Goal: Task Accomplishment & Management: Use online tool/utility

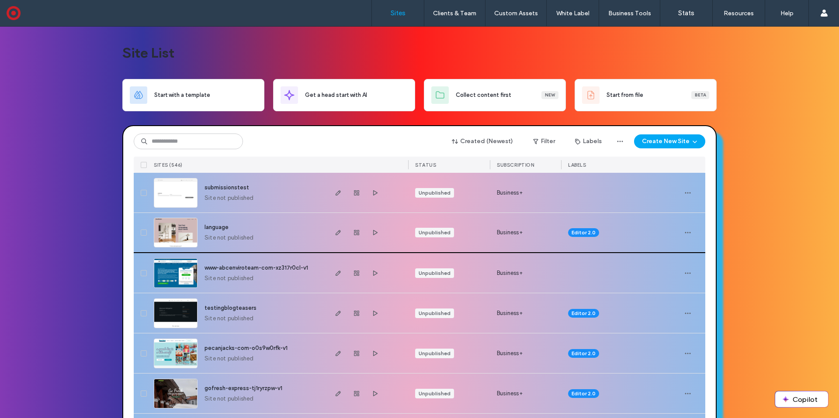
click at [180, 228] on img at bounding box center [175, 247] width 43 height 59
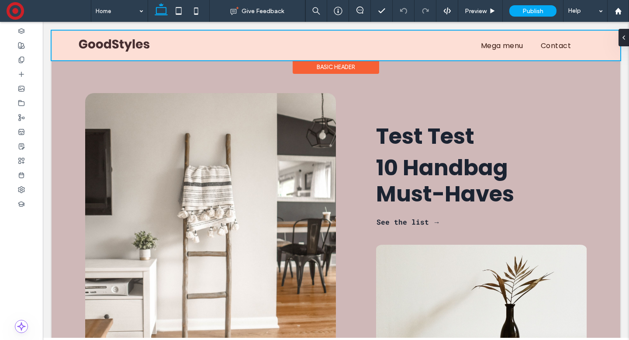
scroll to position [5, 0]
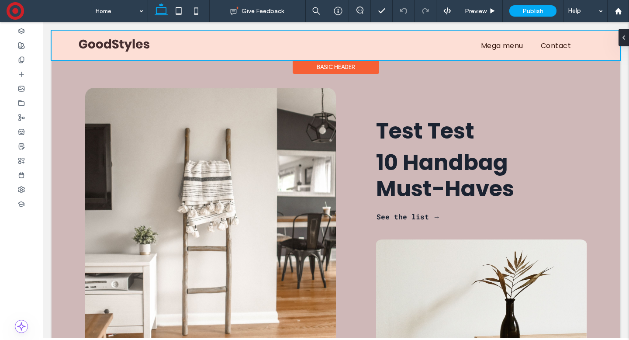
click at [321, 66] on div "Basic Header" at bounding box center [336, 67] width 86 height 14
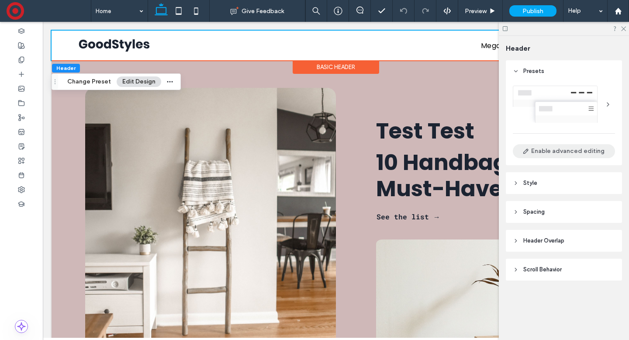
click at [557, 154] on button "Enable advanced editing" at bounding box center [564, 151] width 102 height 14
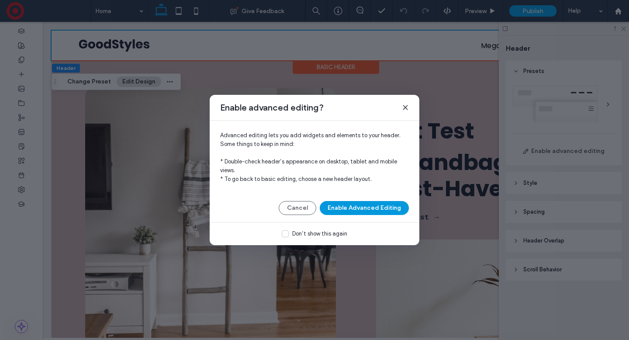
click at [370, 212] on button "Enable Advanced Editing" at bounding box center [364, 208] width 89 height 14
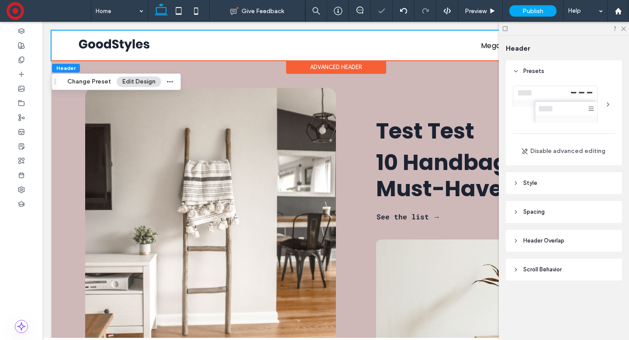
click at [609, 101] on div at bounding box center [608, 104] width 14 height 14
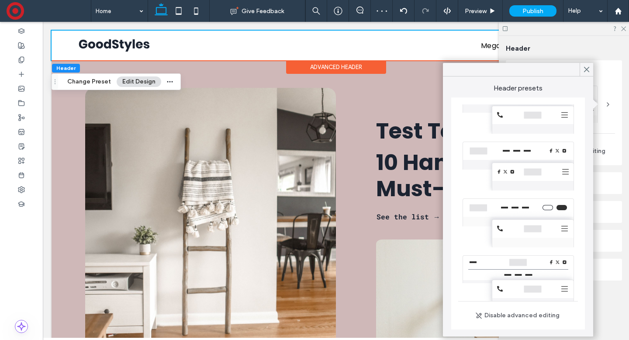
scroll to position [191, 0]
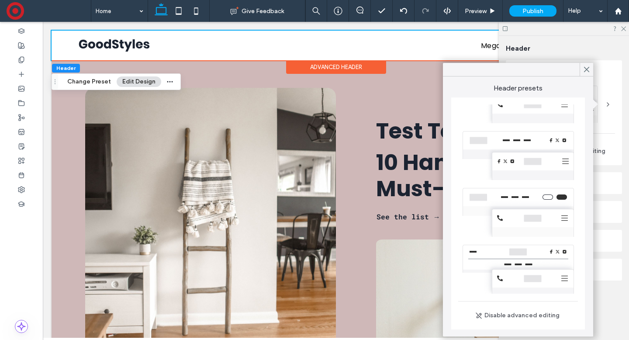
click at [513, 256] on div at bounding box center [518, 269] width 120 height 57
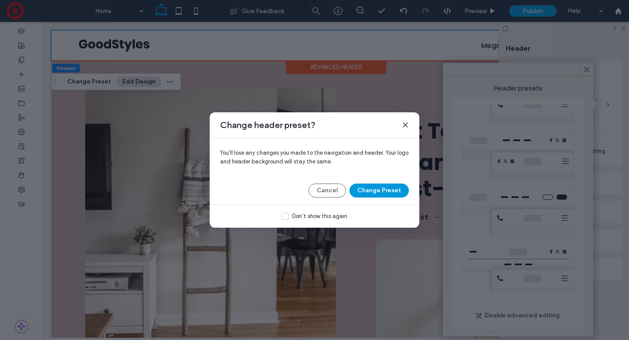
click at [370, 187] on button "Change Preset" at bounding box center [378, 190] width 59 height 14
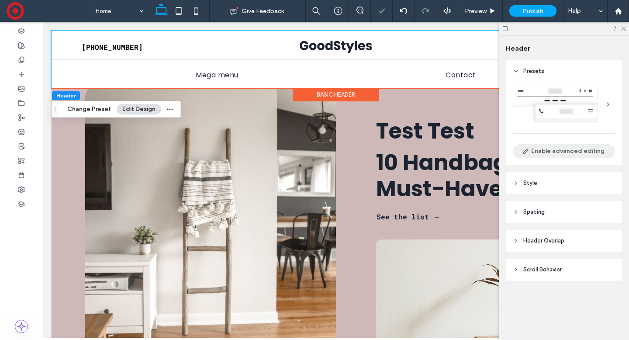
click at [563, 151] on button "Enable advanced editing" at bounding box center [564, 151] width 102 height 14
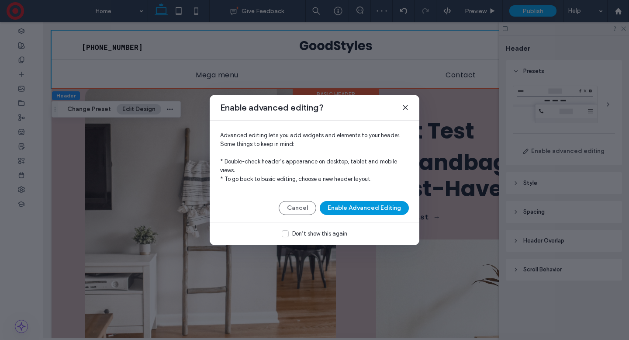
click at [363, 210] on button "Enable Advanced Editing" at bounding box center [364, 208] width 89 height 14
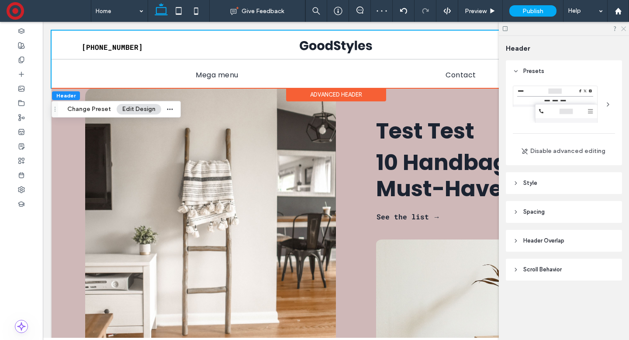
click at [622, 28] on use at bounding box center [623, 29] width 5 height 5
